Goal: Task Accomplishment & Management: Use online tool/utility

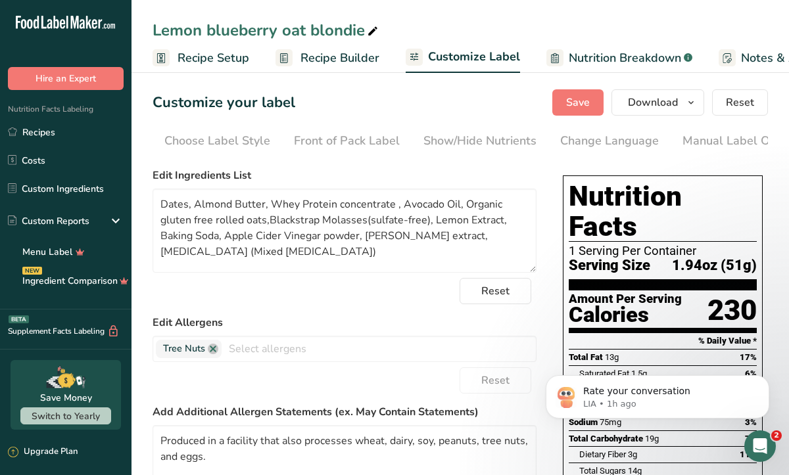
scroll to position [0, 178]
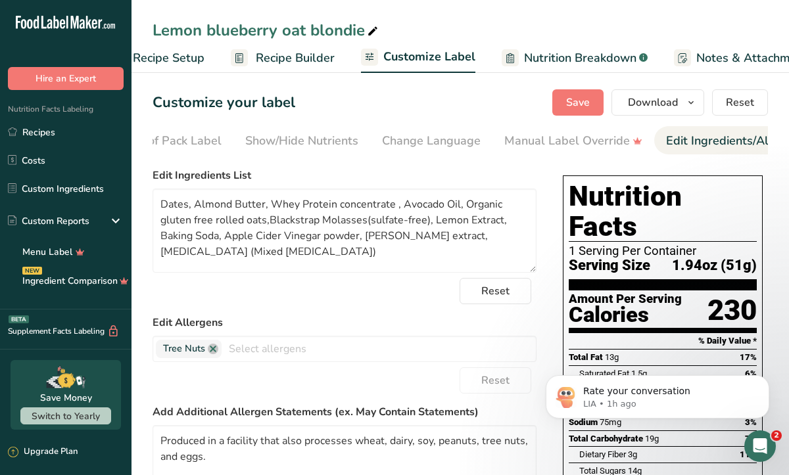
click at [377, 299] on div "Reset" at bounding box center [345, 291] width 384 height 26
click at [770, 379] on button "Dismiss notification" at bounding box center [765, 379] width 17 height 17
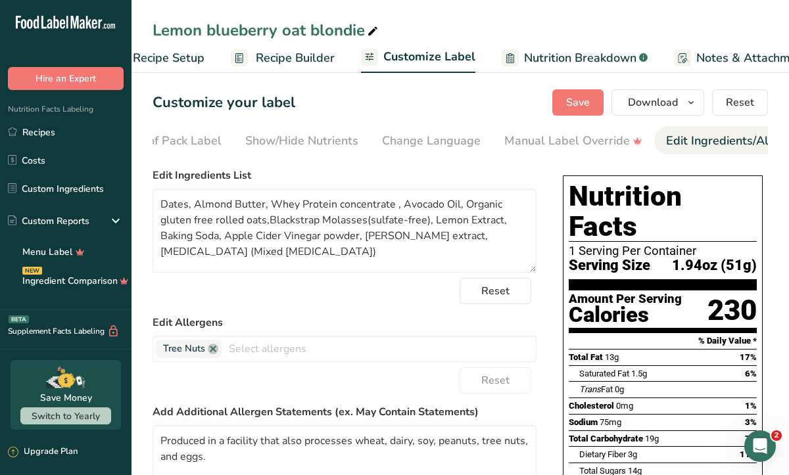
click at [768, 291] on section "Customize your label Save Download Choose what to show on your downloaded label…" at bounding box center [459, 430] width 657 height 724
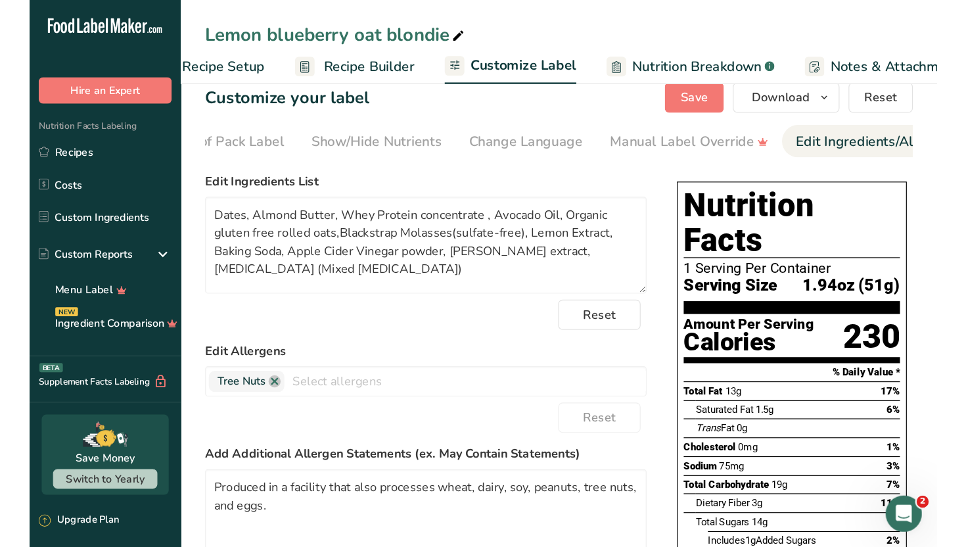
scroll to position [0, 0]
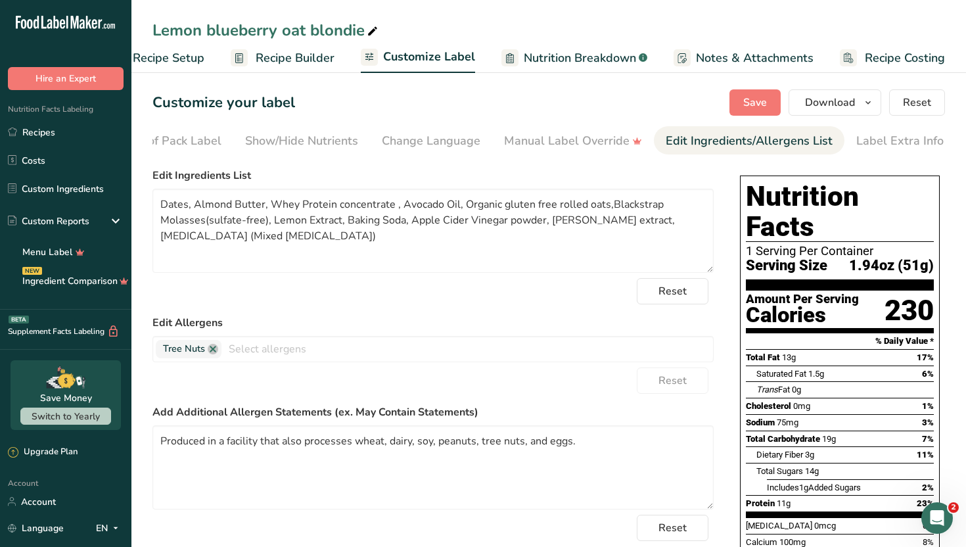
click at [471, 20] on div "Lemon blueberry oat blondie" at bounding box center [548, 30] width 835 height 24
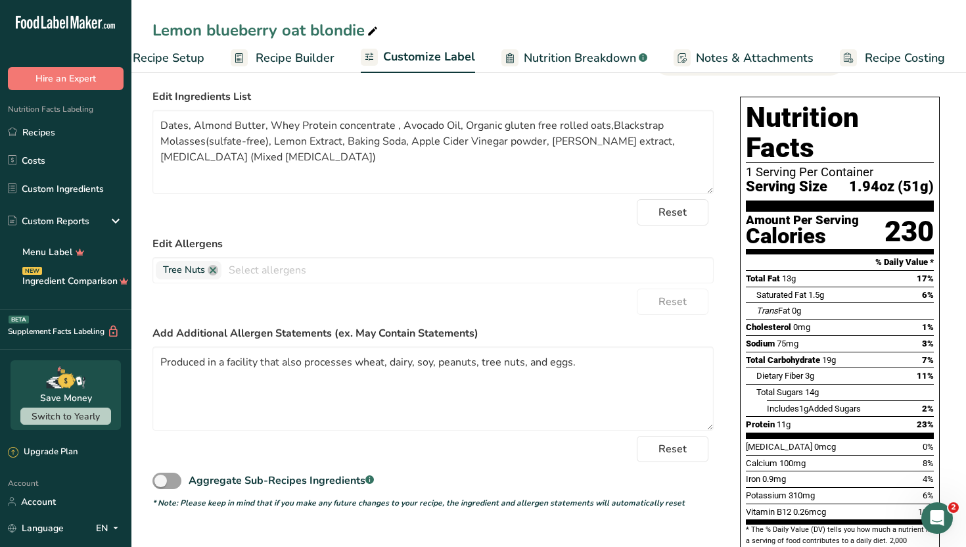
scroll to position [105, 0]
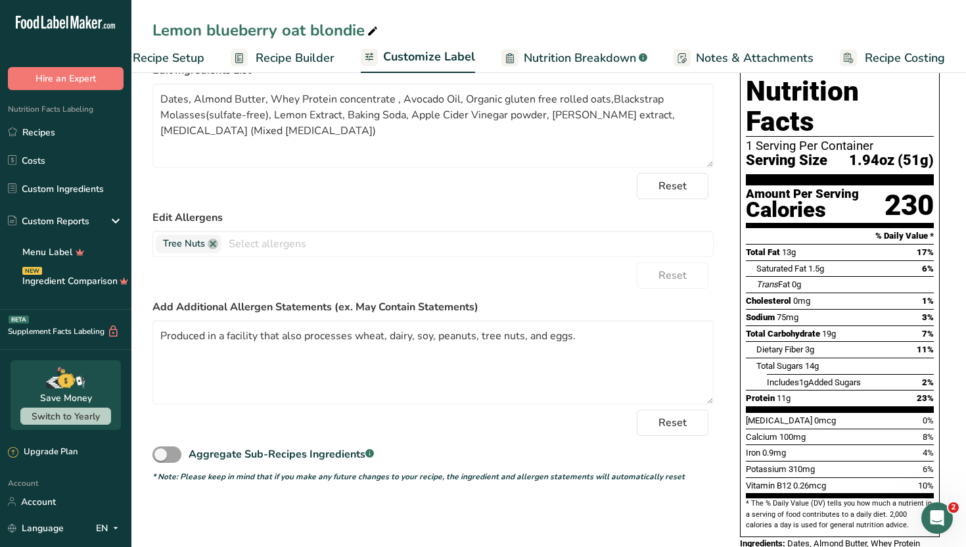
click at [593, 199] on div "Reset" at bounding box center [433, 186] width 561 height 26
click at [480, 219] on label "Edit Allergens" at bounding box center [433, 218] width 561 height 16
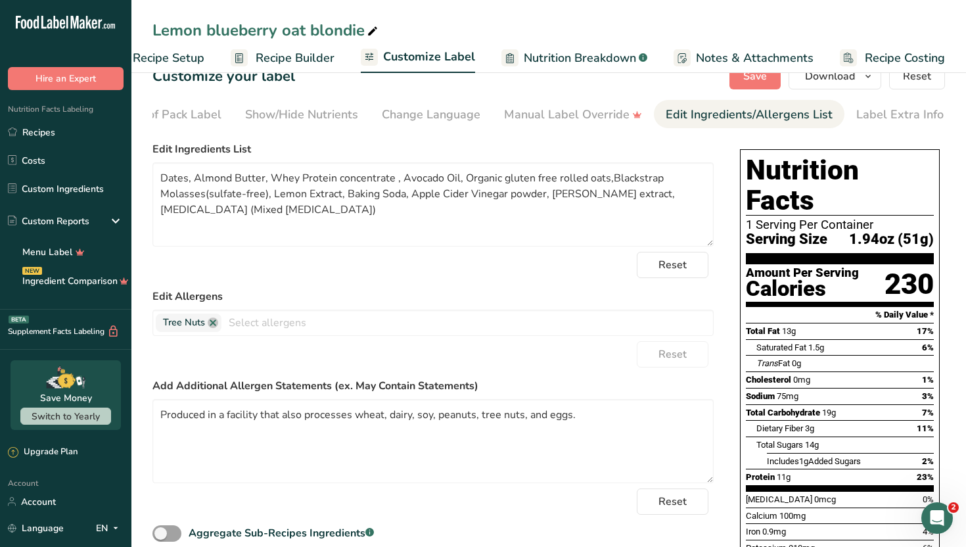
scroll to position [0, 0]
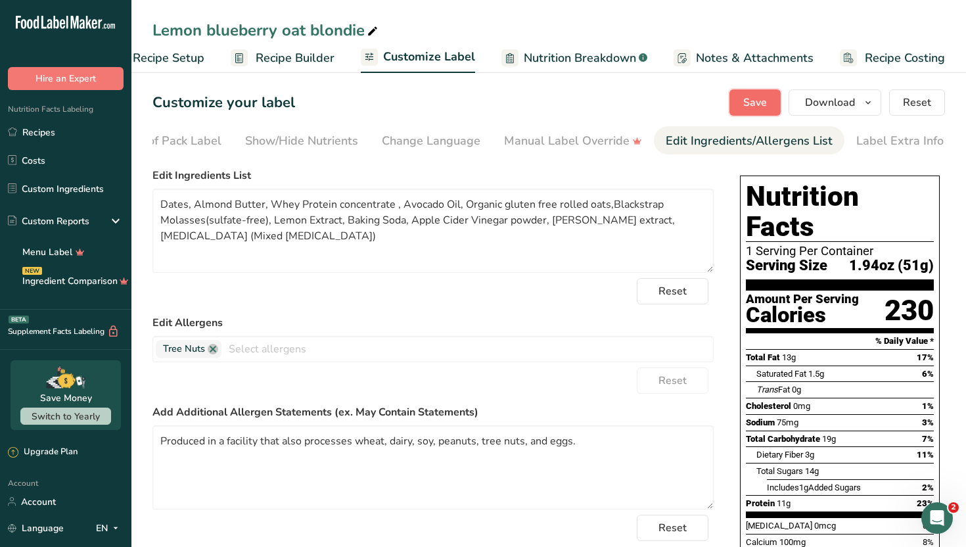
click at [767, 99] on span "Save" at bounding box center [755, 103] width 24 height 16
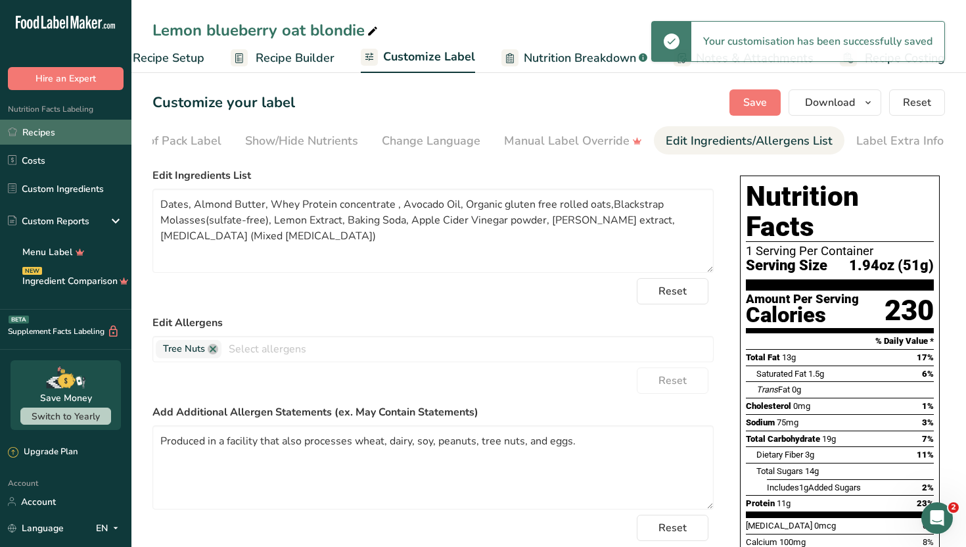
click at [74, 135] on link "Recipes" at bounding box center [65, 132] width 131 height 25
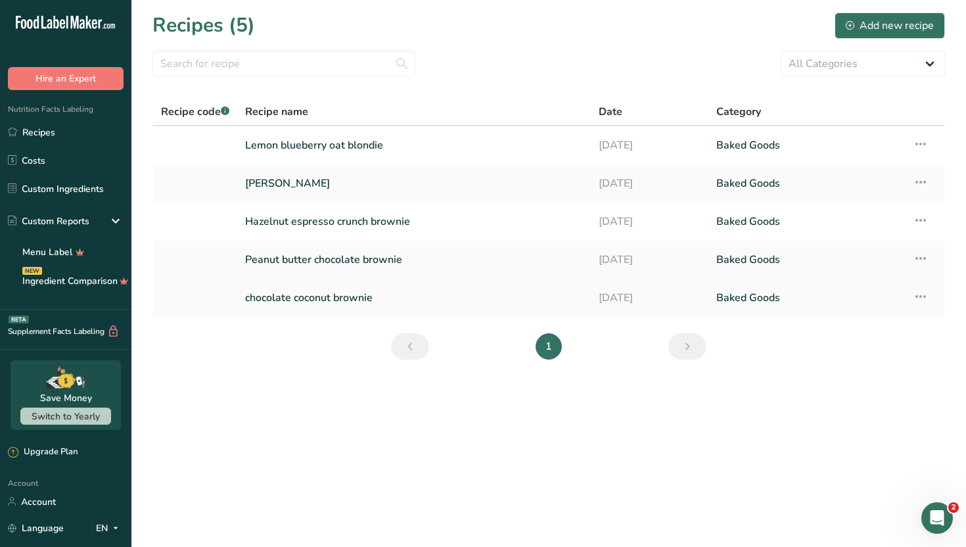
click at [451, 294] on link "chocolate coconut brownie" at bounding box center [414, 298] width 338 height 28
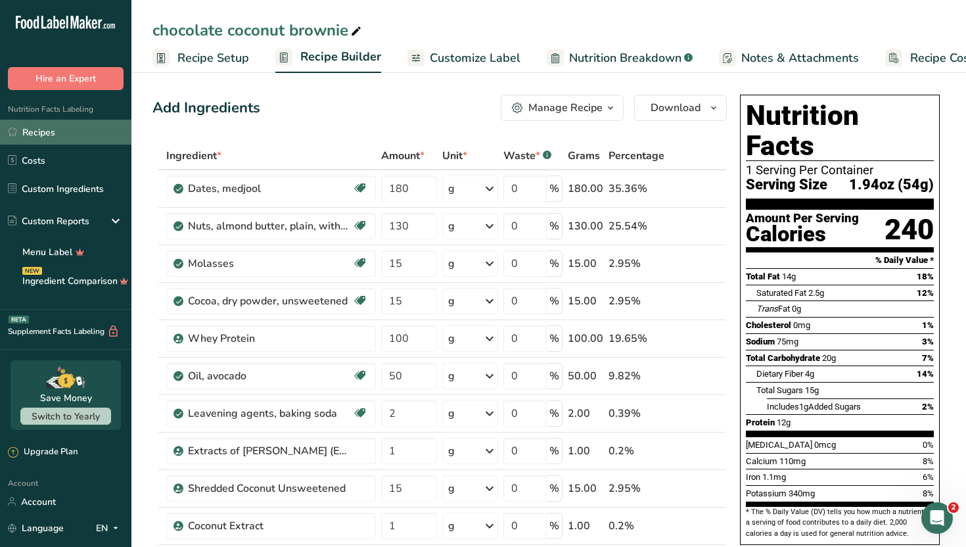
click at [99, 133] on link "Recipes" at bounding box center [65, 132] width 131 height 25
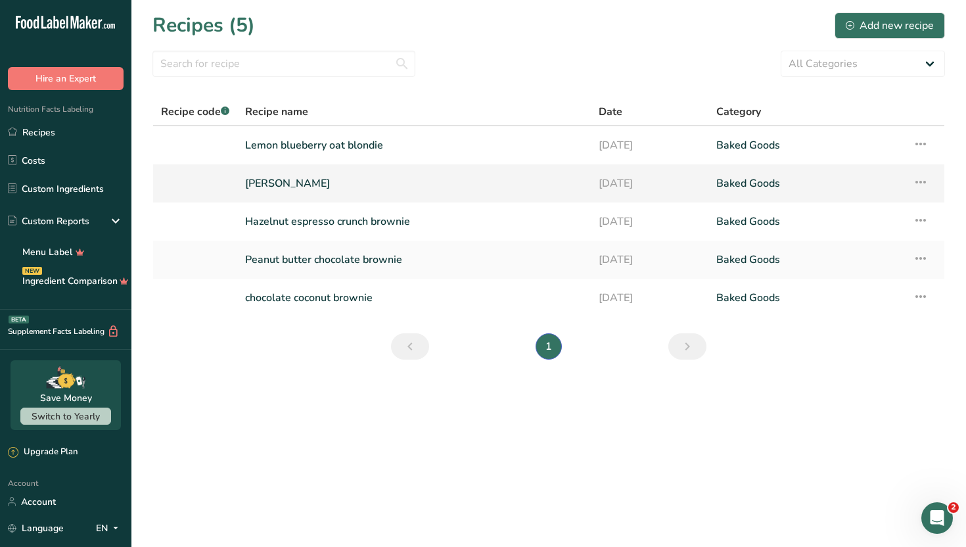
click at [329, 178] on link "[PERSON_NAME]" at bounding box center [414, 184] width 338 height 28
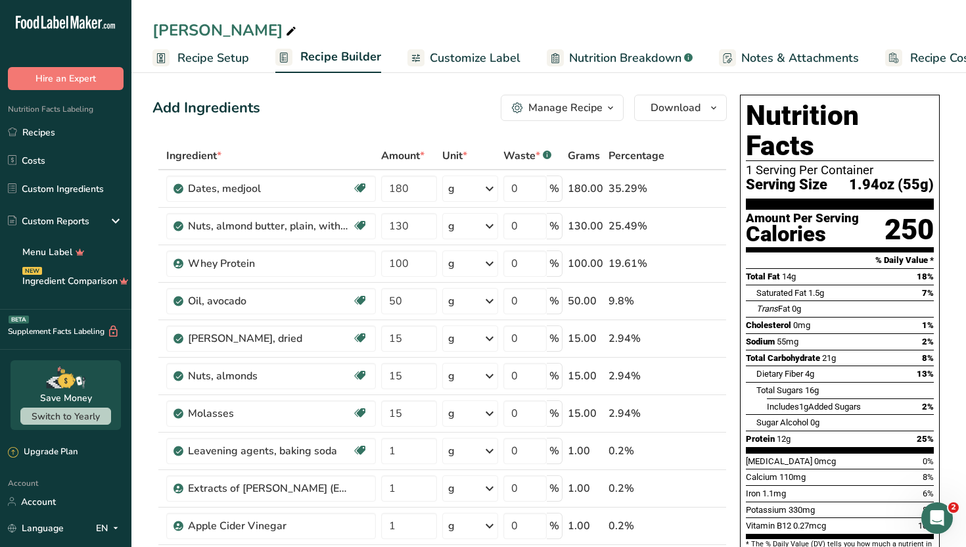
click at [375, 112] on div "Add Ingredients Manage Recipe Delete Recipe Duplicate Recipe Scale Recipe Save …" at bounding box center [440, 108] width 575 height 26
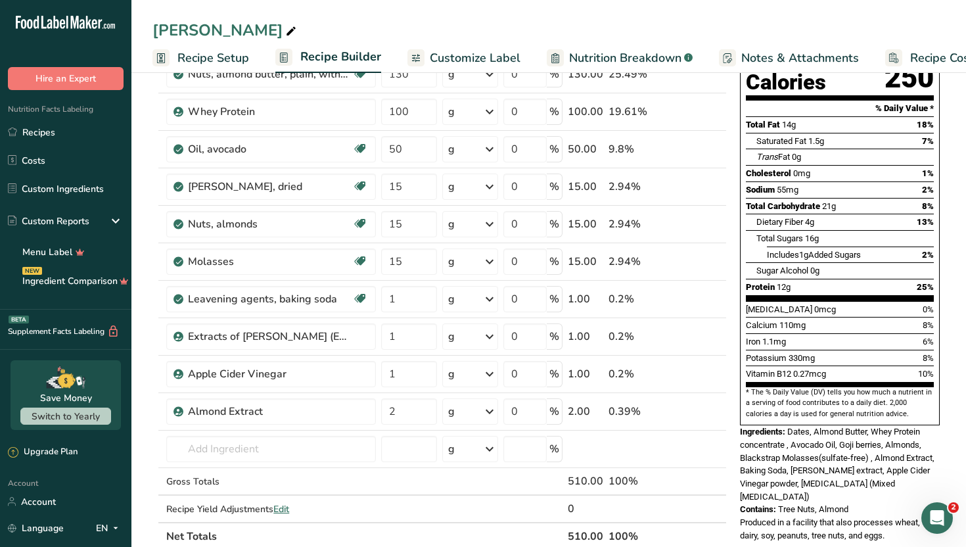
scroll to position [158, 0]
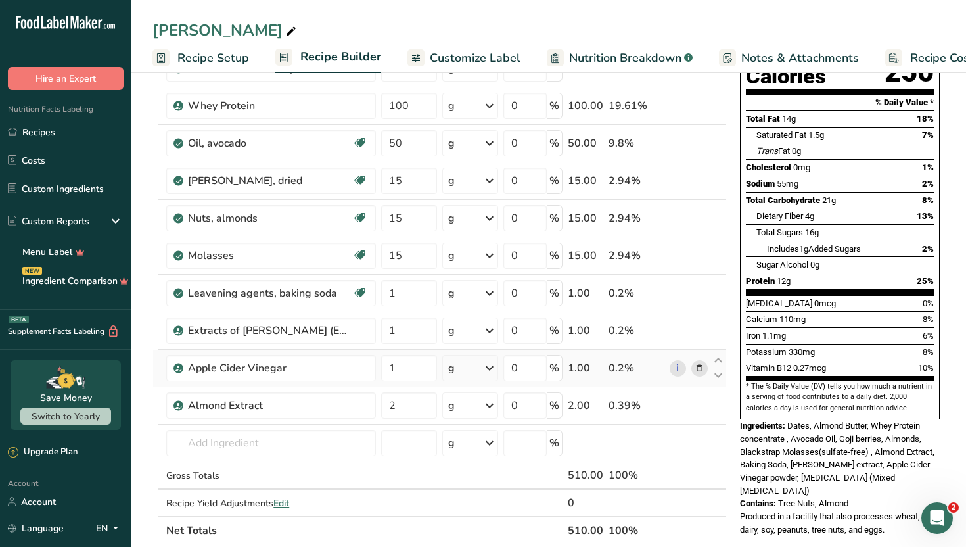
click at [701, 370] on icon at bounding box center [699, 369] width 9 height 14
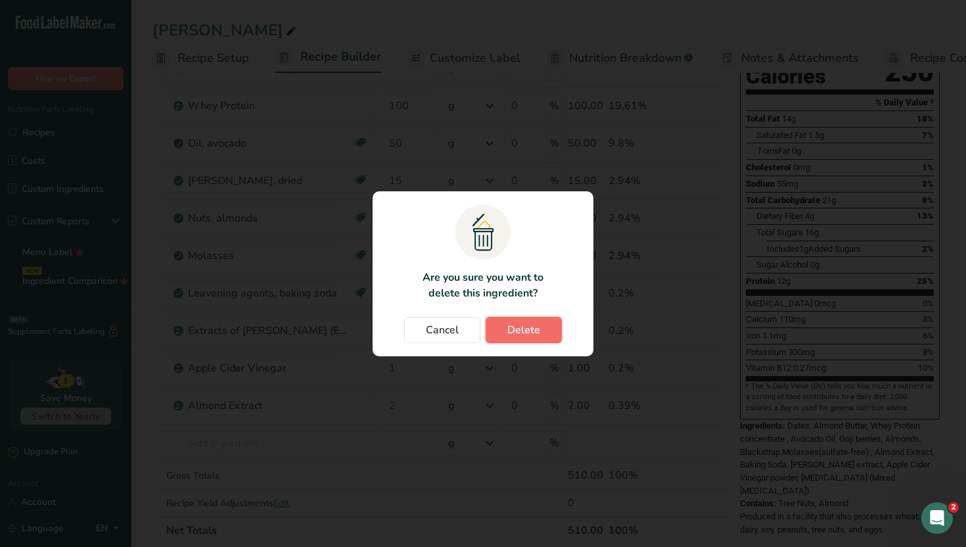
click at [514, 333] on span "Delete" at bounding box center [523, 330] width 33 height 16
type input "2"
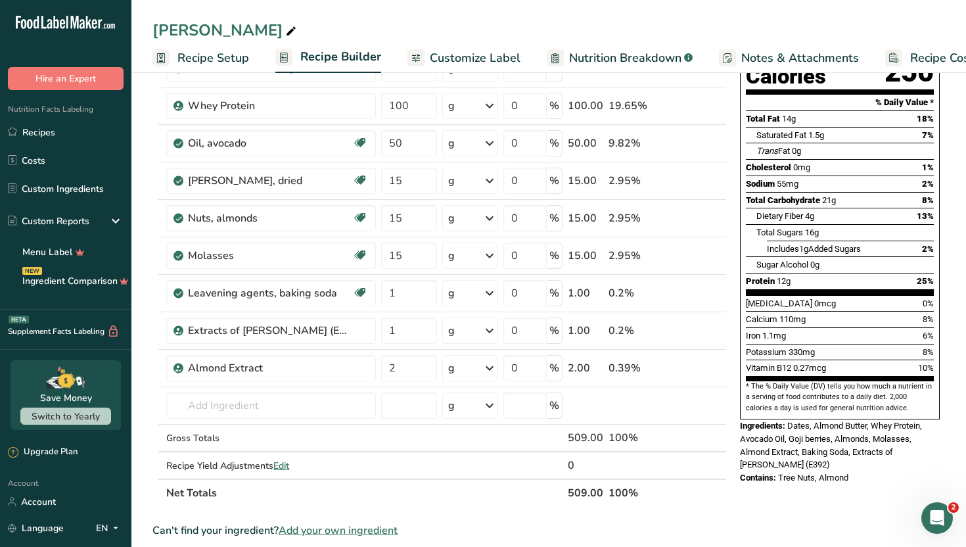
click at [788, 475] on div "Nutrition Facts 1 Serving Per Container Serving Size 1.94oz (55g) Amount Per Se…" at bounding box center [840, 442] width 210 height 1020
click at [448, 21] on div "[PERSON_NAME]" at bounding box center [548, 30] width 835 height 24
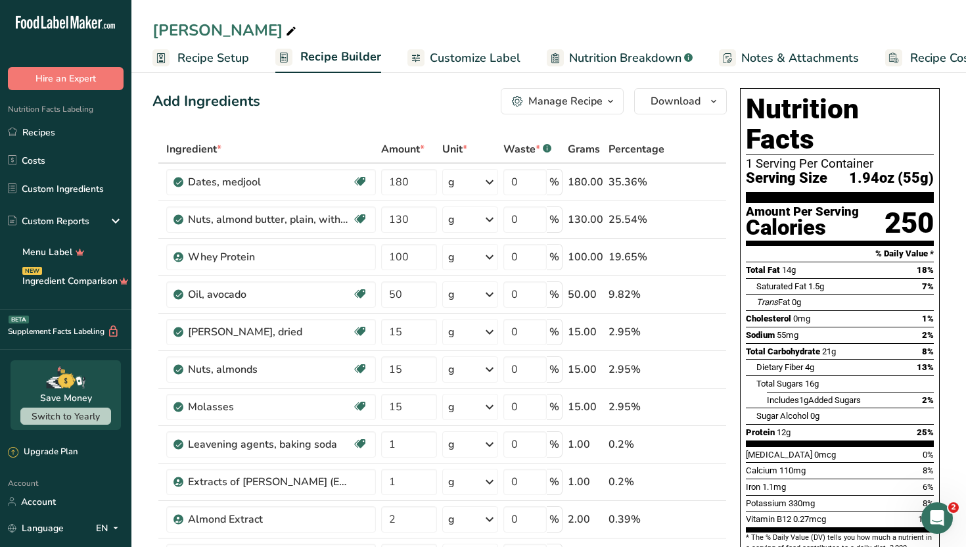
scroll to position [0, 0]
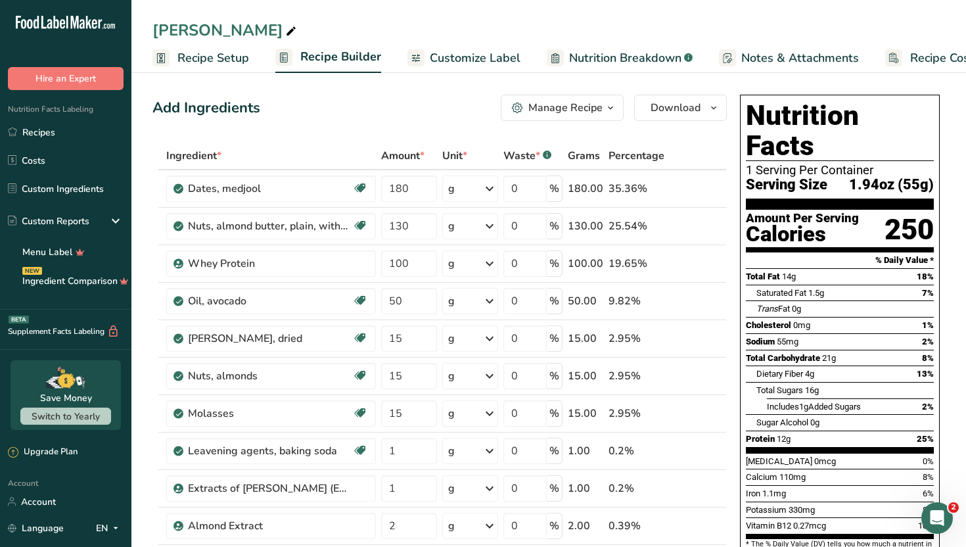
click at [788, 59] on span "Recipe Costing" at bounding box center [950, 58] width 80 height 18
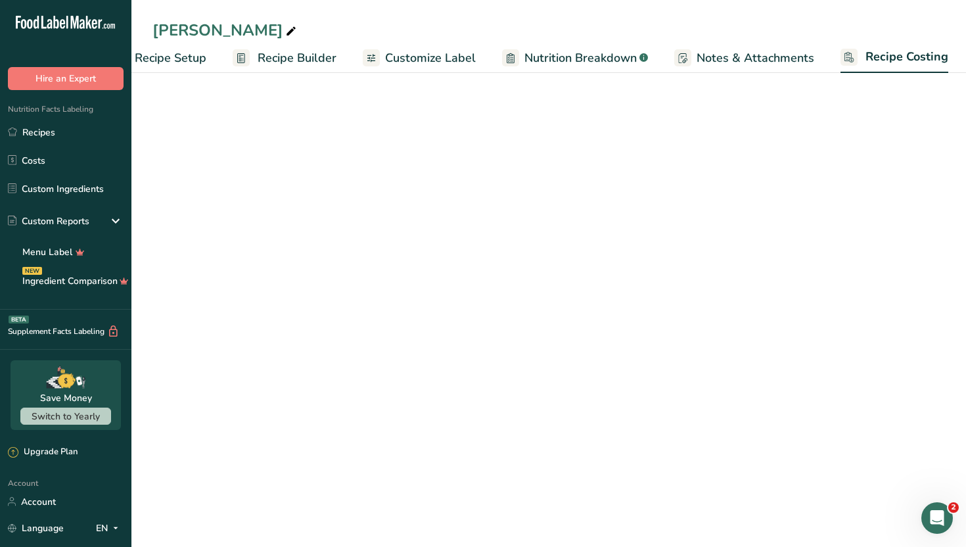
scroll to position [0, 45]
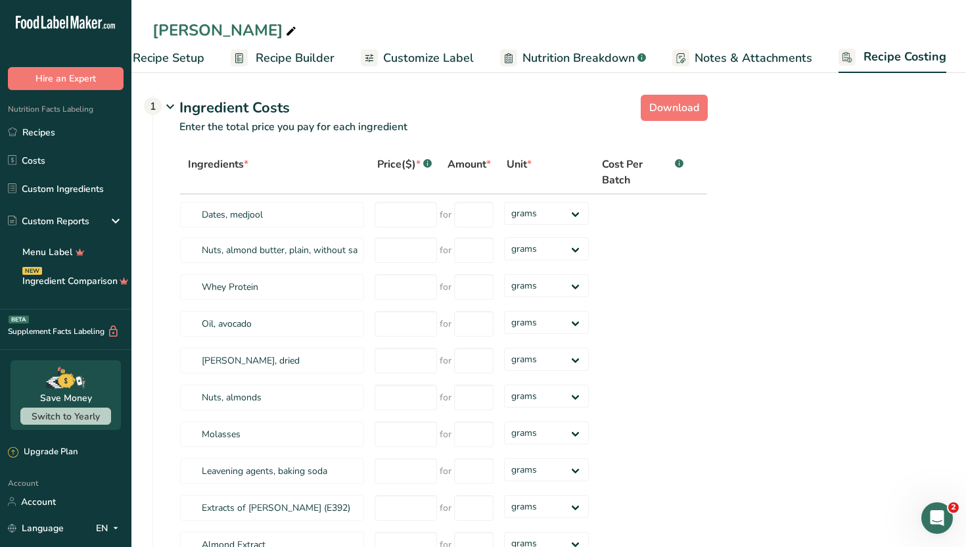
click at [535, 59] on span "Nutrition Breakdown" at bounding box center [579, 58] width 112 height 18
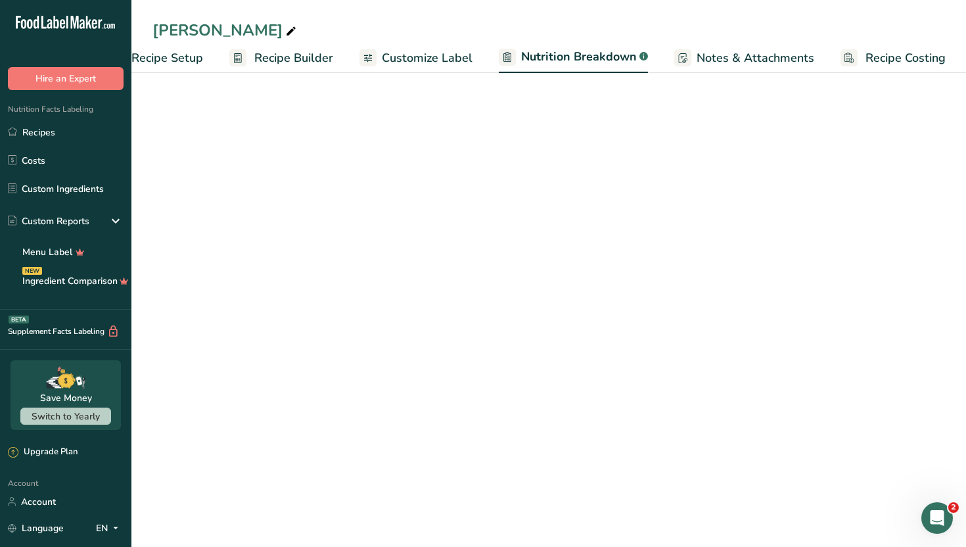
select select "Calories"
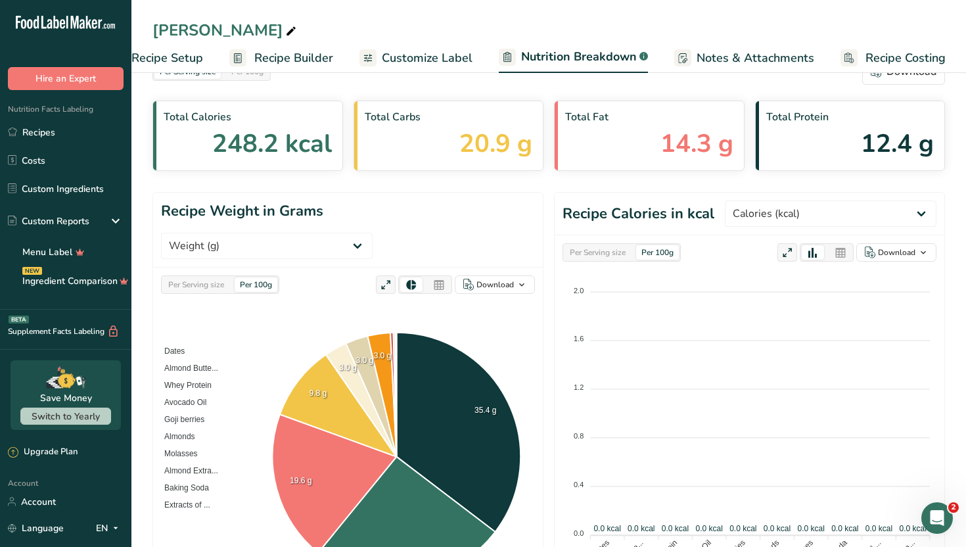
scroll to position [26, 0]
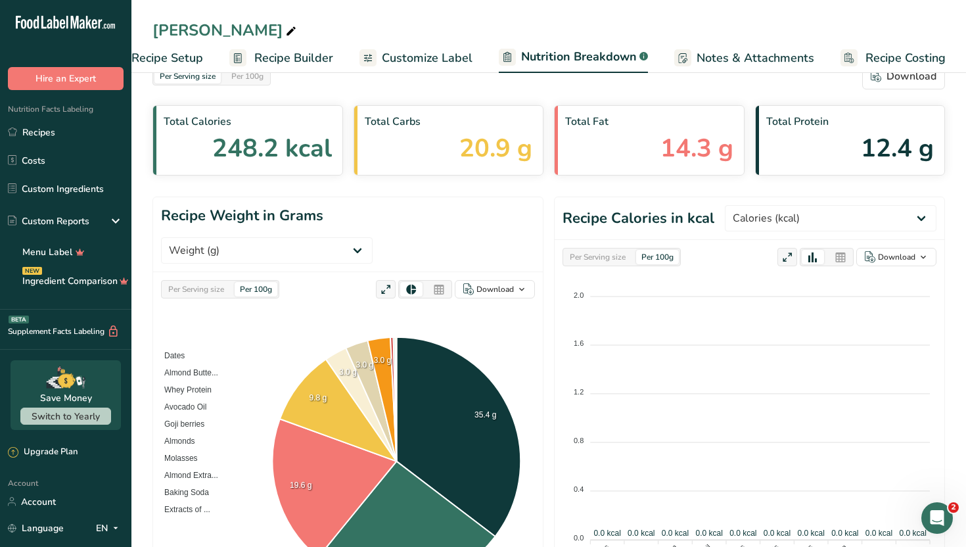
click at [409, 65] on span "Customize Label" at bounding box center [427, 58] width 91 height 18
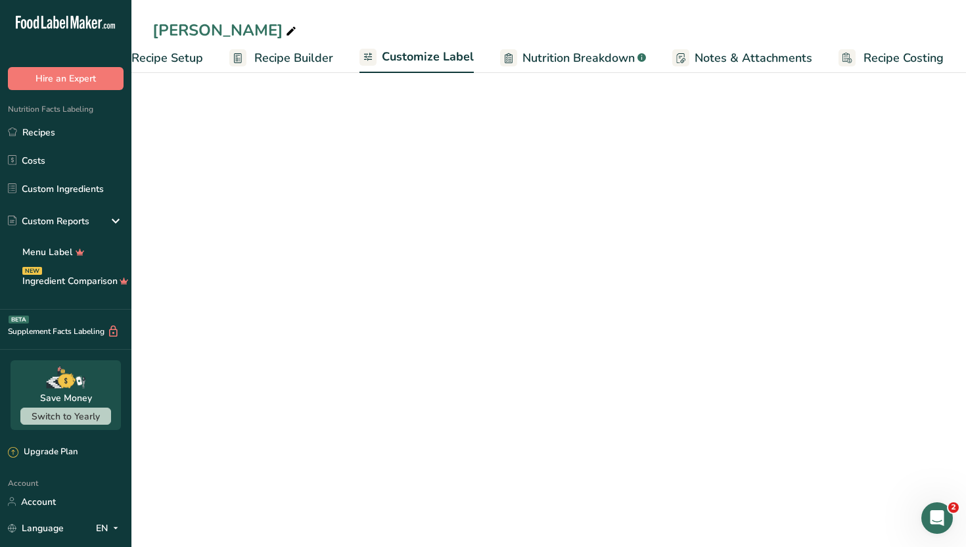
scroll to position [0, 45]
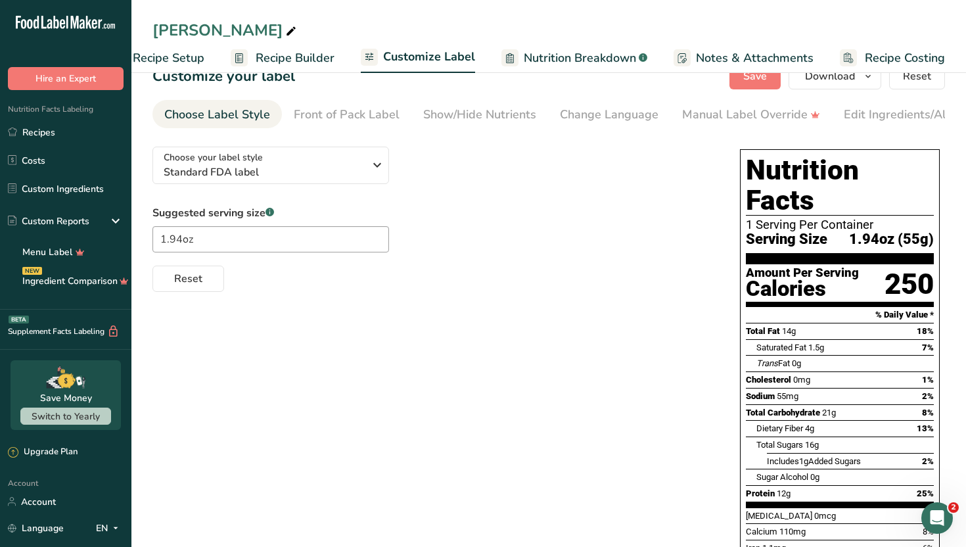
click at [546, 364] on div "Choose your label style Standard FDA label USA (FDA) Standard FDA label Tabular…" at bounding box center [549, 448] width 793 height 625
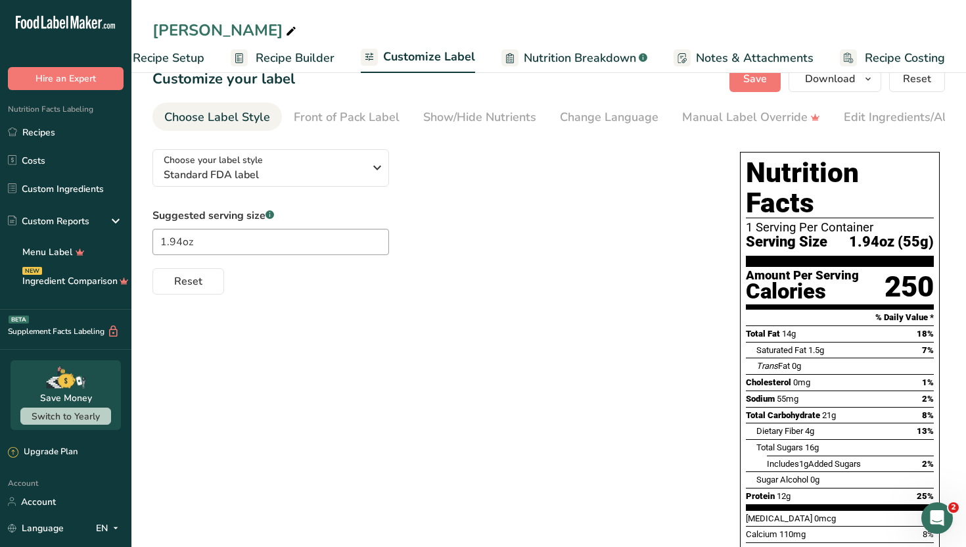
scroll to position [0, 0]
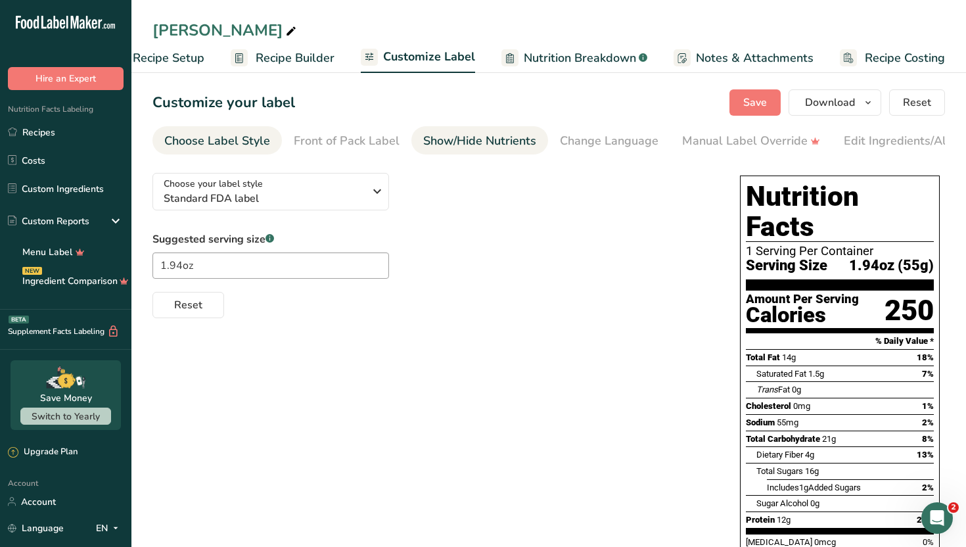
click at [469, 146] on div "Show/Hide Nutrients" at bounding box center [479, 141] width 113 height 18
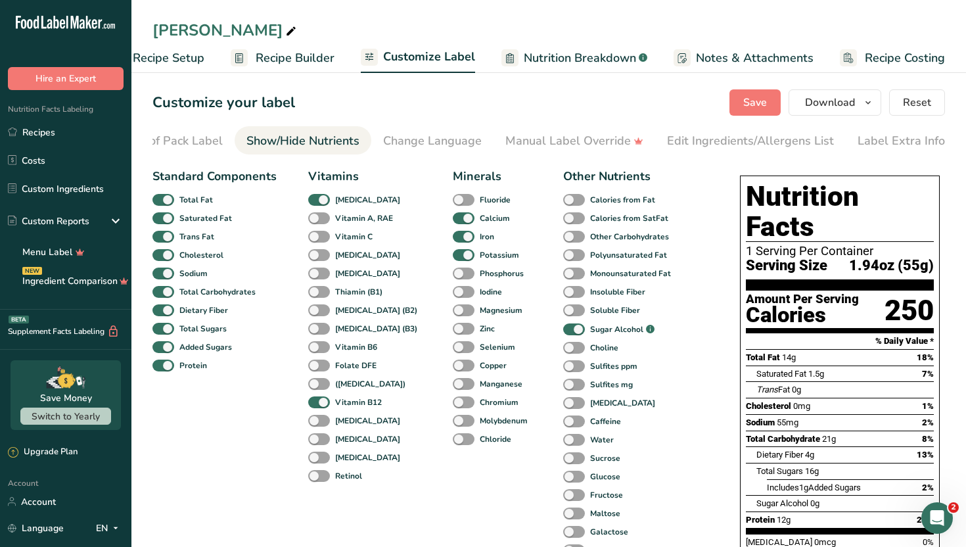
scroll to position [0, 178]
click at [685, 397] on div "Standard Components Total Fat Saturated Fat Trans Fat [MEDICAL_DATA] Sodium Tot…" at bounding box center [433, 509] width 561 height 694
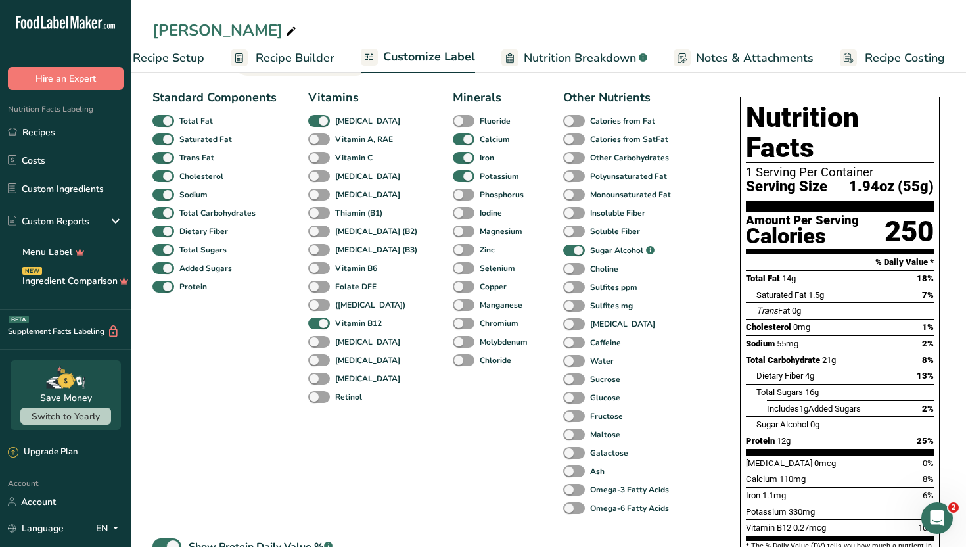
scroll to position [105, 0]
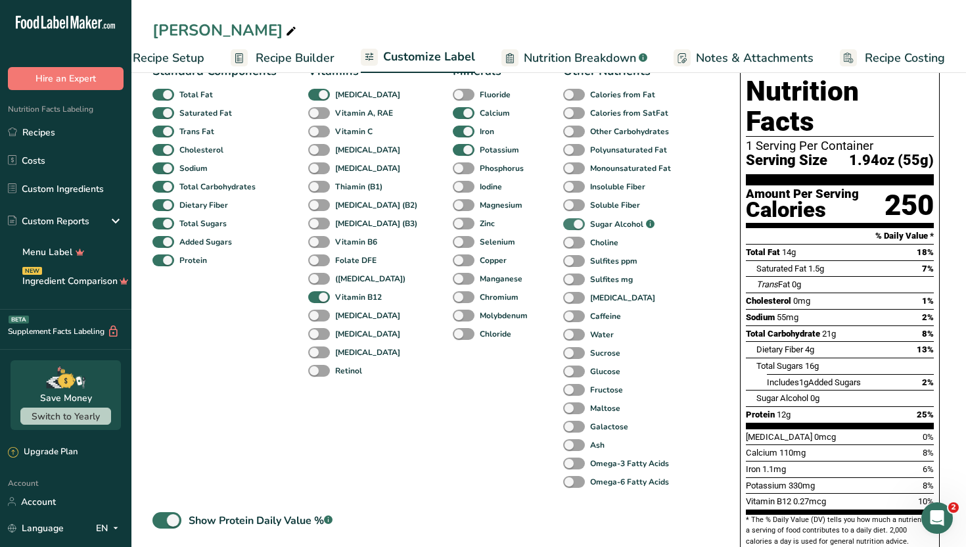
click at [563, 227] on span at bounding box center [574, 224] width 22 height 12
click at [563, 227] on input "Sugar Alcohol .a-a{fill:#347362;}.b-a{fill:#fff;}" at bounding box center [567, 224] width 9 height 9
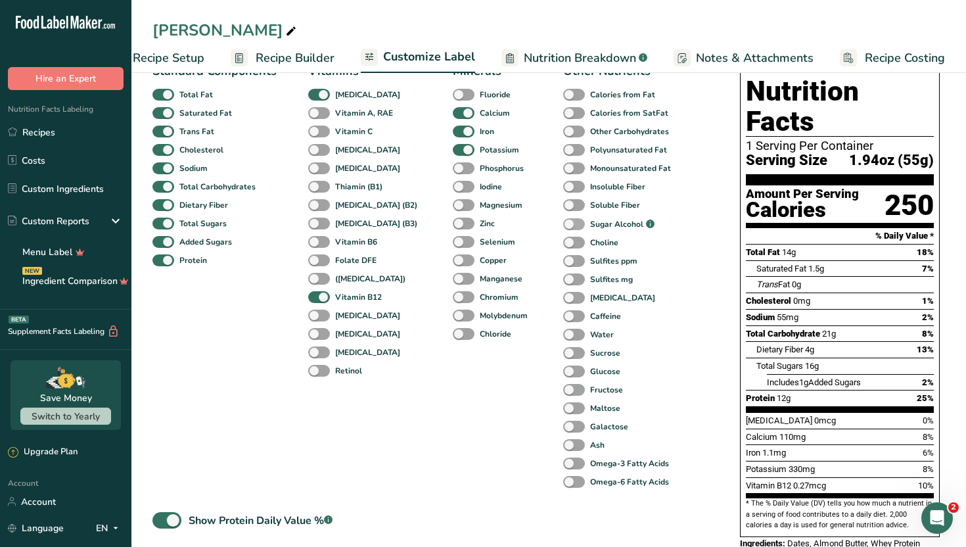
click at [563, 231] on span at bounding box center [574, 224] width 22 height 12
click at [563, 229] on input "Sugar Alcohol .a-a{fill:#347362;}.b-a{fill:#fff;}" at bounding box center [567, 224] width 9 height 9
checkbox input "true"
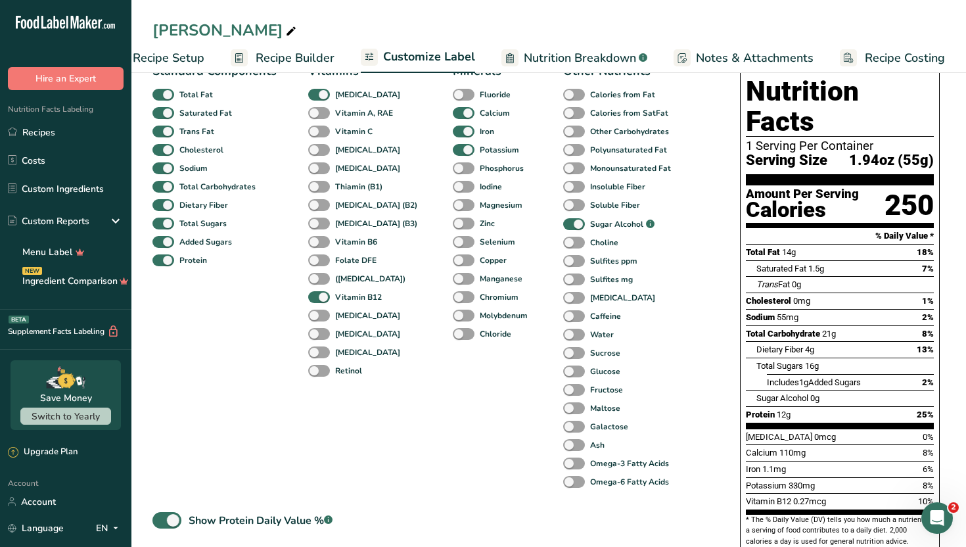
click at [694, 379] on div "Standard Components Total Fat Saturated Fat Trans Fat [MEDICAL_DATA] Sodium Tot…" at bounding box center [433, 404] width 561 height 694
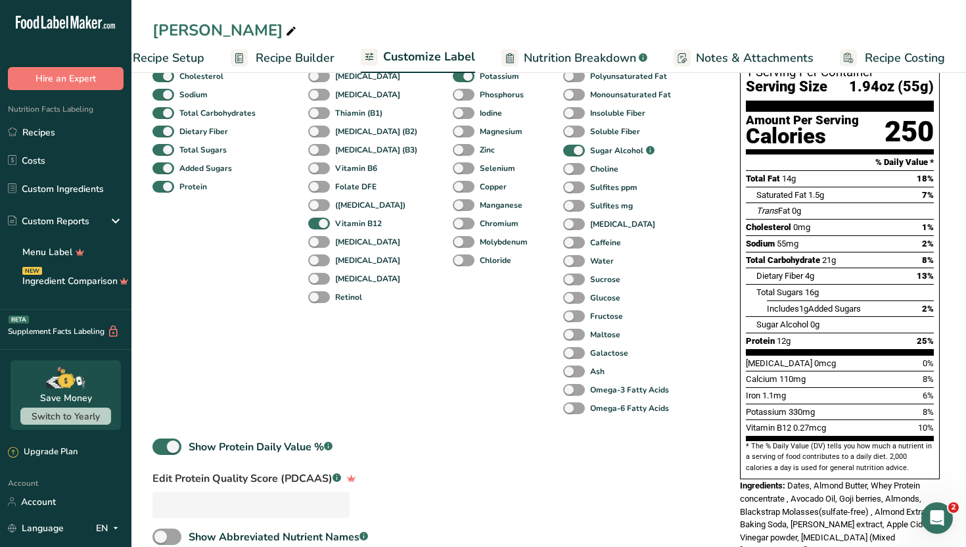
scroll to position [210, 0]
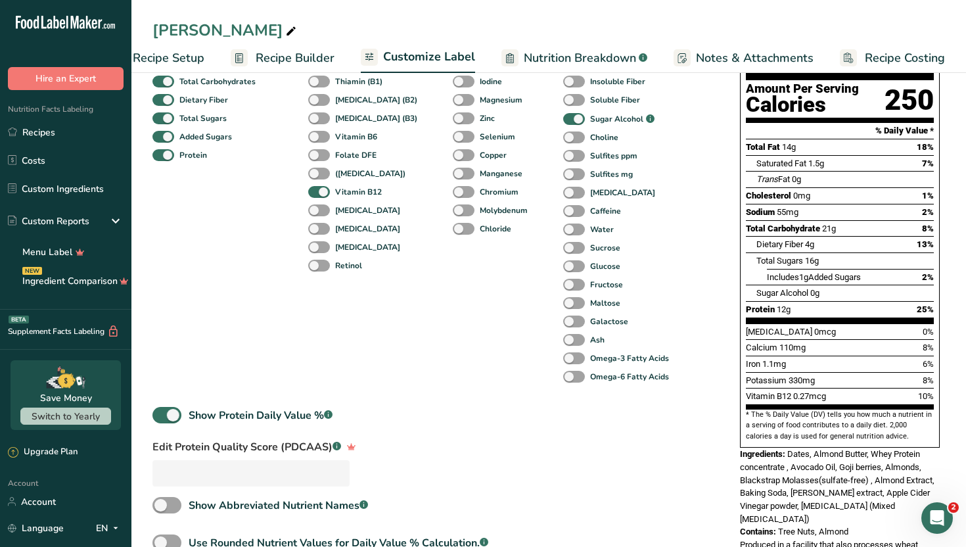
click at [608, 475] on div "Standard Components Total Fat Saturated Fat Trans Fat [MEDICAL_DATA] Sodium Tot…" at bounding box center [433, 299] width 561 height 694
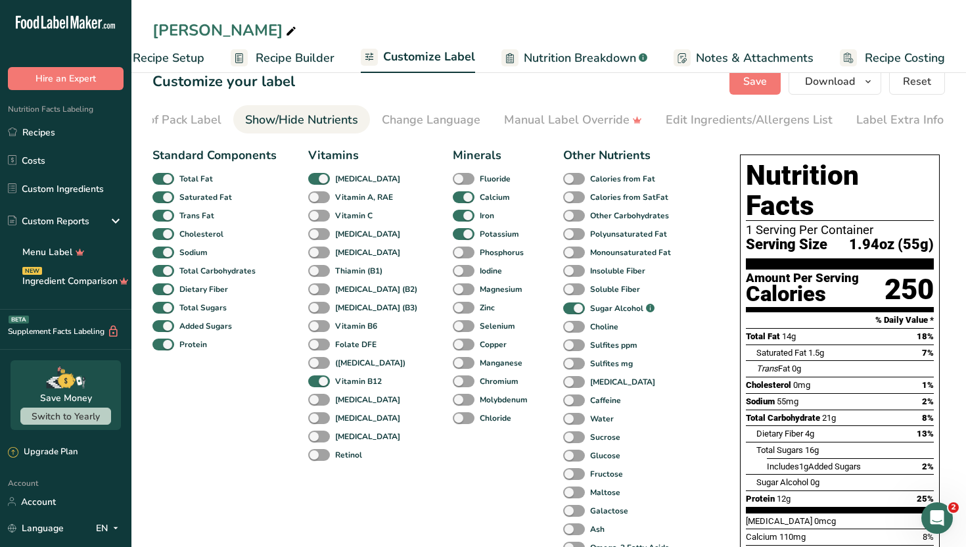
scroll to position [0, 0]
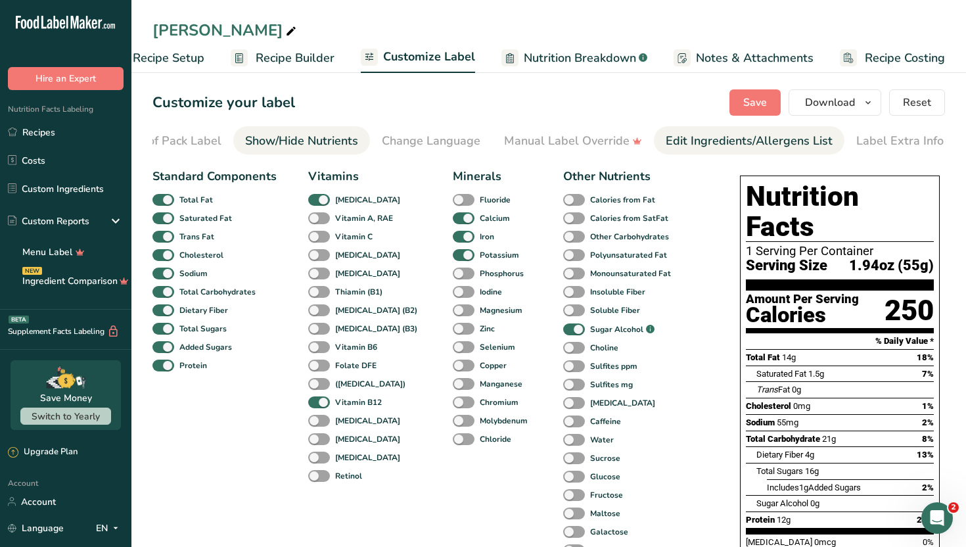
click at [725, 141] on div "Edit Ingredients/Allergens List" at bounding box center [749, 141] width 167 height 18
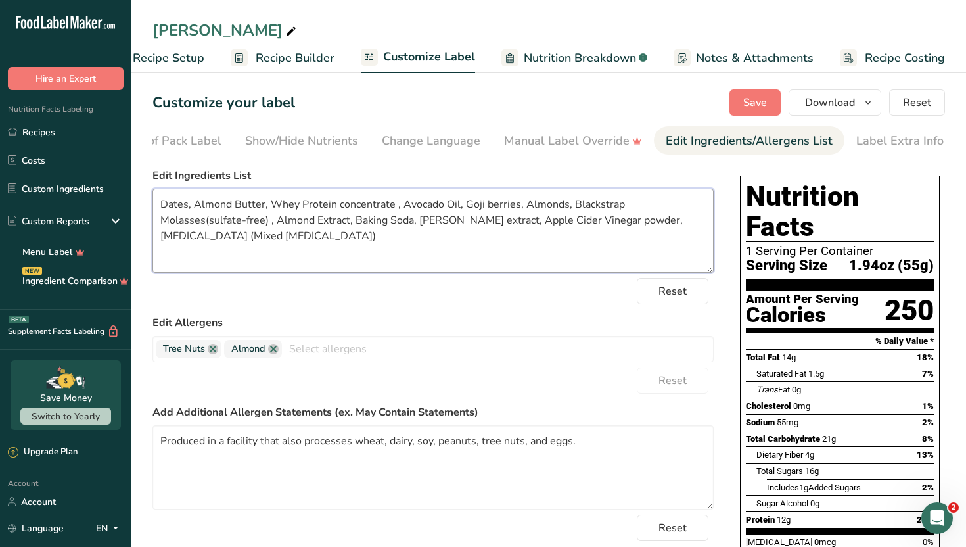
click at [556, 218] on textarea "Dates, Almond Butter, Whey Protein concentrate , Avocado Oil, Goji berries, Alm…" at bounding box center [433, 231] width 561 height 84
type textarea "Dates, Almond Butter, Whey Protein concentrate , Avocado Oil, Goji berries, Alm…"
click at [745, 101] on span "Save" at bounding box center [755, 103] width 24 height 16
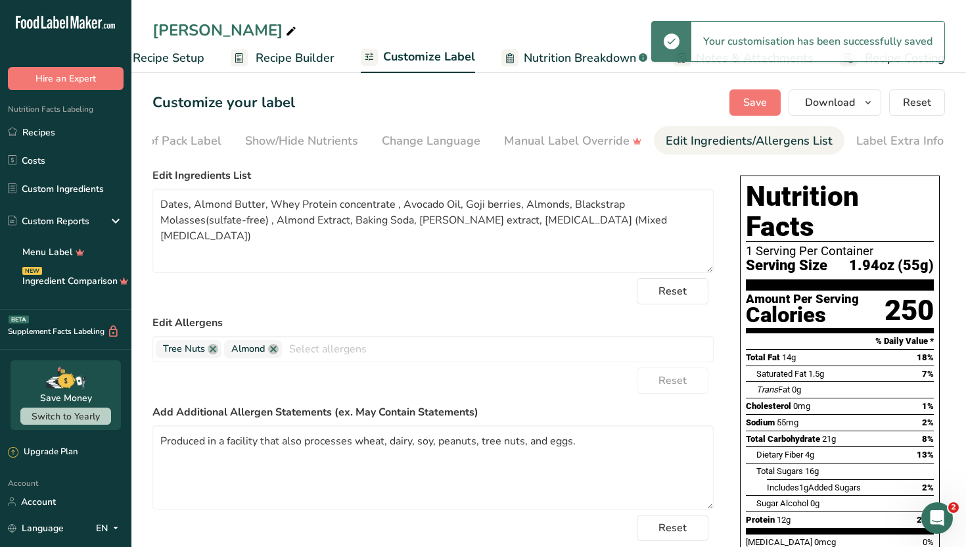
click at [542, 292] on div "Reset" at bounding box center [433, 291] width 561 height 26
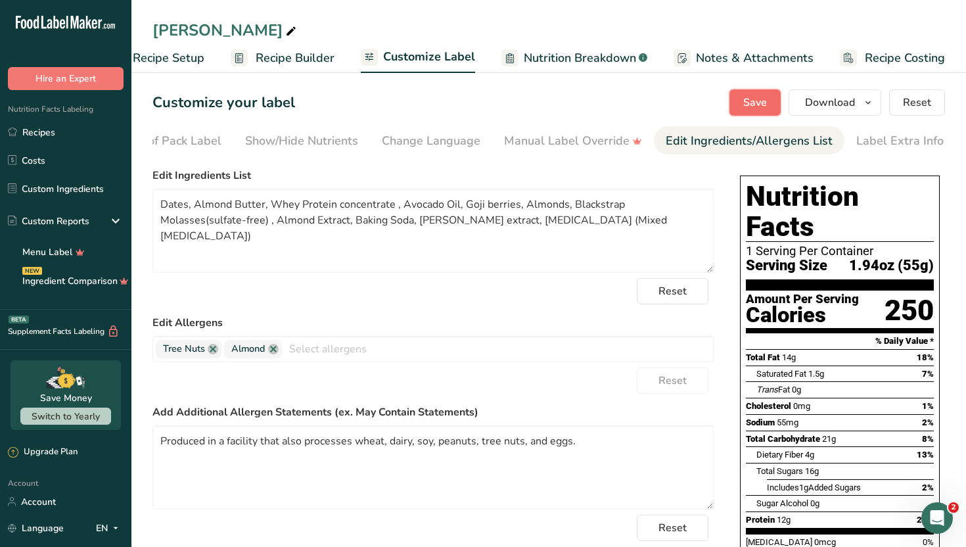
click at [765, 97] on span "Save" at bounding box center [755, 103] width 24 height 16
